Goal: Find specific page/section

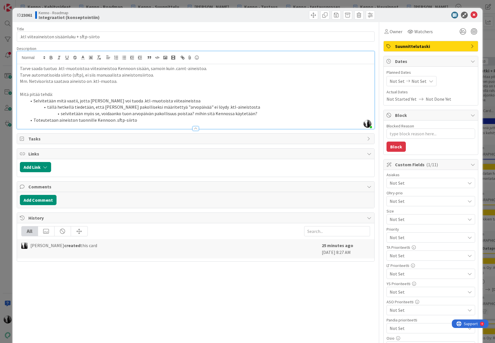
scroll to position [11, 163]
drag, startPoint x: 171, startPoint y: 17, endPoint x: 298, endPoint y: 16, distance: 127.1
click at [171, 17] on div "Kenno - Roadmap Integraatiot (konseptointiin)" at bounding box center [114, 15] width 159 height 9
drag, startPoint x: 473, startPoint y: 15, endPoint x: 412, endPoint y: 20, distance: 61.5
click at [473, 15] on icon at bounding box center [473, 15] width 7 height 7
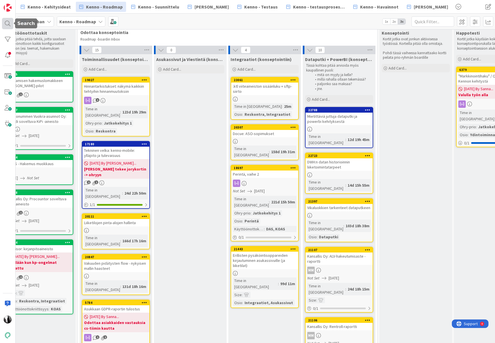
click at [8, 23] on div at bounding box center [7, 23] width 11 height 11
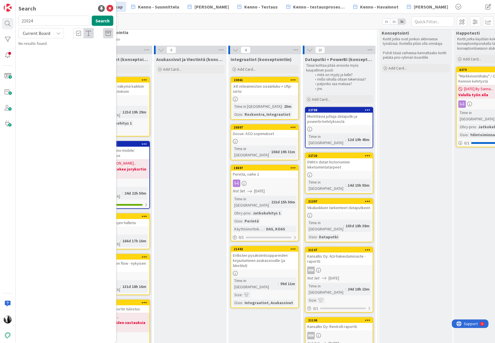
drag, startPoint x: 32, startPoint y: 22, endPoint x: 30, endPoint y: 23, distance: 2.9
click at [16, 22] on div "21024 Search" at bounding box center [66, 22] width 102 height 12
type input "20954"
click at [50, 33] on span "Current Board" at bounding box center [37, 33] width 30 height 8
drag, startPoint x: 44, startPoint y: 54, endPoint x: 57, endPoint y: 49, distance: 14.0
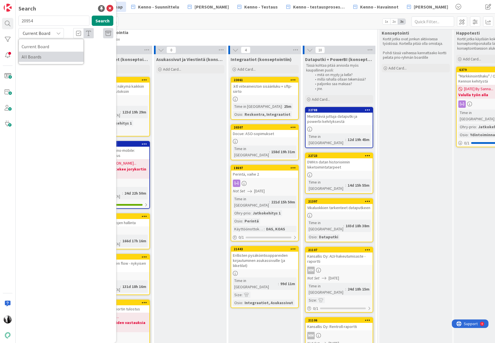
click at [44, 54] on span "All Boards" at bounding box center [51, 57] width 59 height 9
click at [80, 50] on div "Kenno - Kehitys › Backlog prioriteettijärjestyksessä (integraatiot)" at bounding box center [69, 47] width 87 height 10
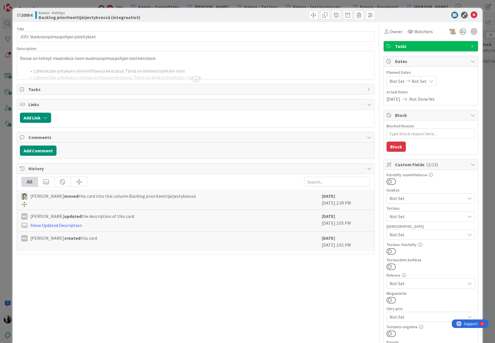
type textarea "x"
click at [196, 79] on div at bounding box center [195, 79] width 6 height 5
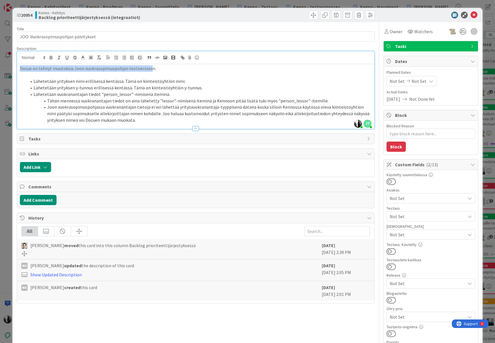
drag, startPoint x: 20, startPoint y: 69, endPoint x: 110, endPoint y: 95, distance: 94.3
click at [149, 70] on p "Docue on tehnyt muutoksia Joon vuokrasopimuspohjan testiversioon." at bounding box center [196, 68] width 352 height 7
click at [474, 15] on icon at bounding box center [473, 15] width 7 height 7
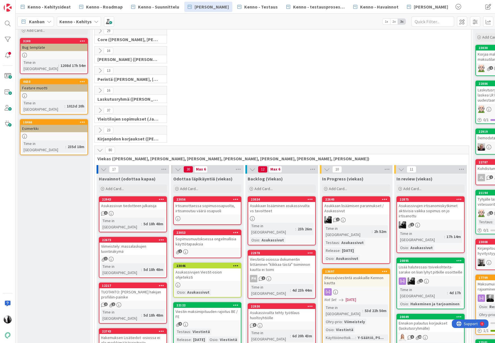
click at [100, 150] on icon at bounding box center [100, 150] width 6 height 6
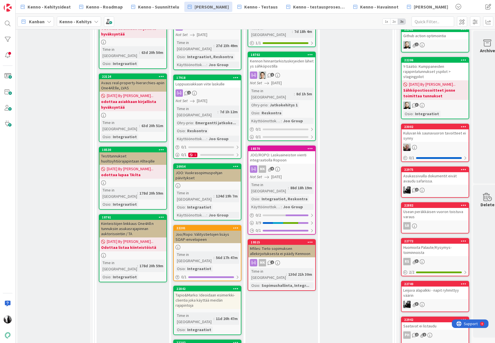
scroll to position [338, 0]
